Goal: Navigation & Orientation: Find specific page/section

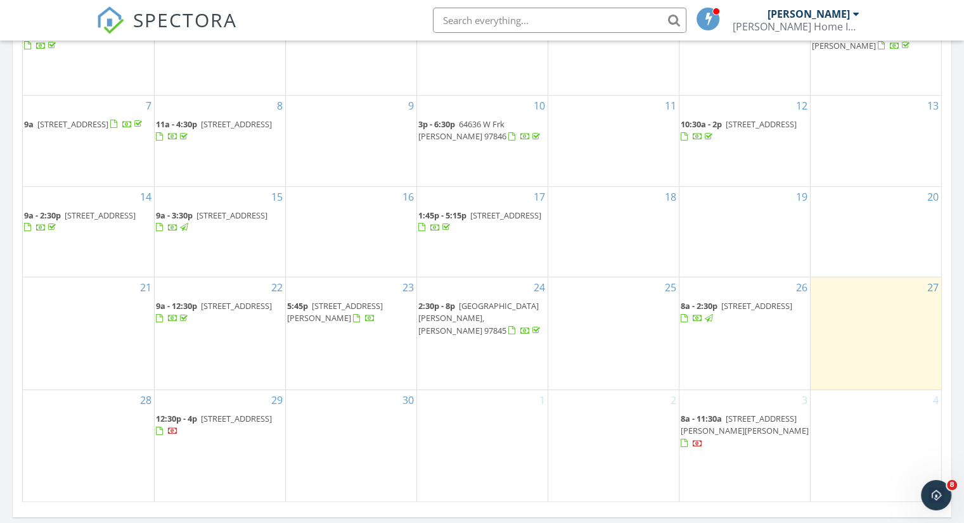
scroll to position [710, 0]
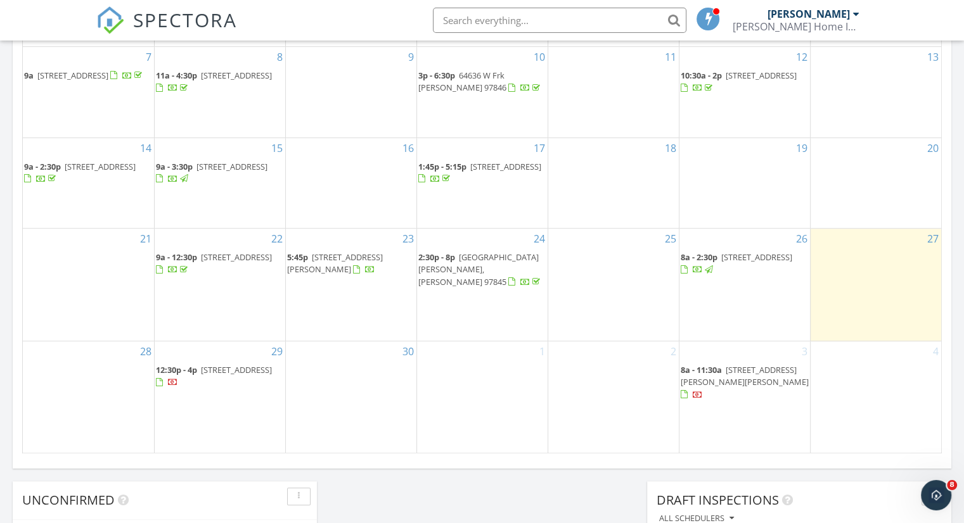
click at [721, 263] on span "91 Mattoon St, La Grande 97850" at bounding box center [756, 257] width 71 height 11
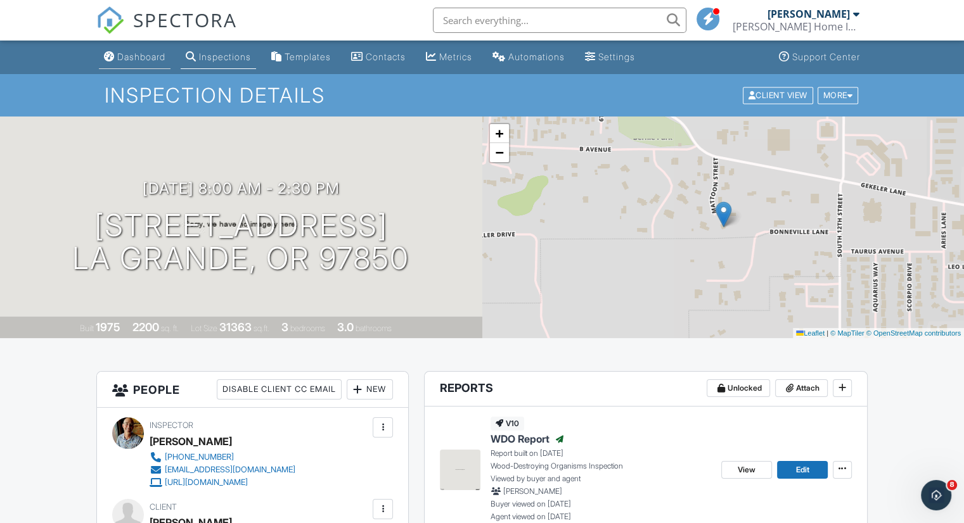
click at [148, 60] on div "Dashboard" at bounding box center [141, 56] width 48 height 11
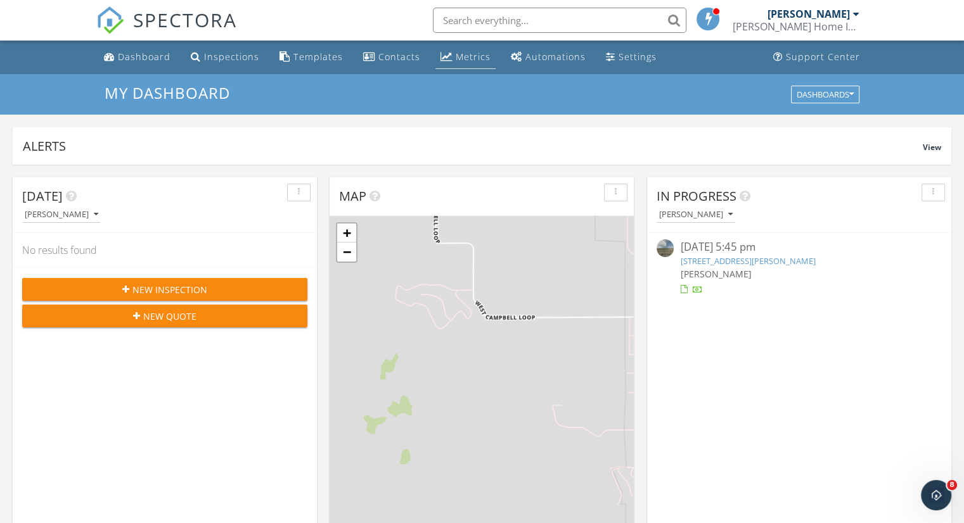
click at [469, 56] on div "Metrics" at bounding box center [473, 57] width 35 height 12
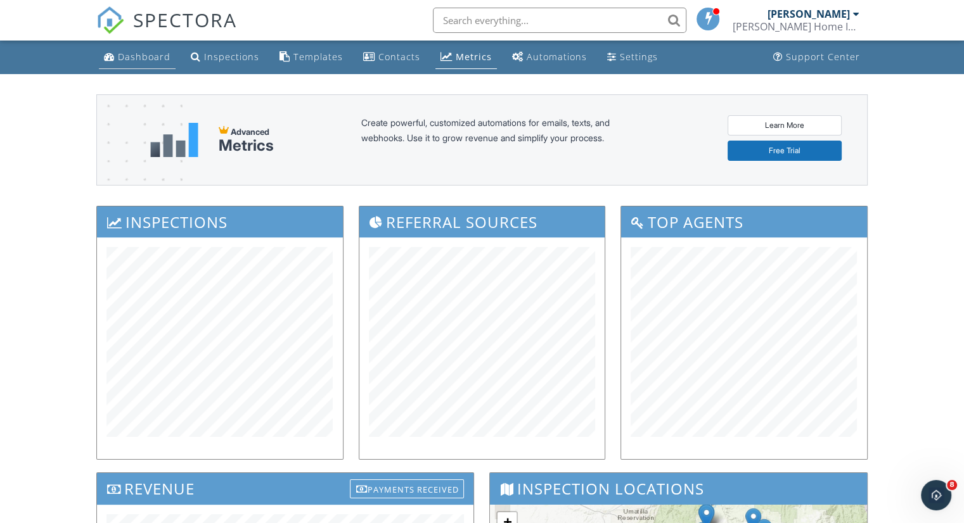
click at [155, 54] on div "Dashboard" at bounding box center [144, 57] width 53 height 12
